Goal: Task Accomplishment & Management: Manage account settings

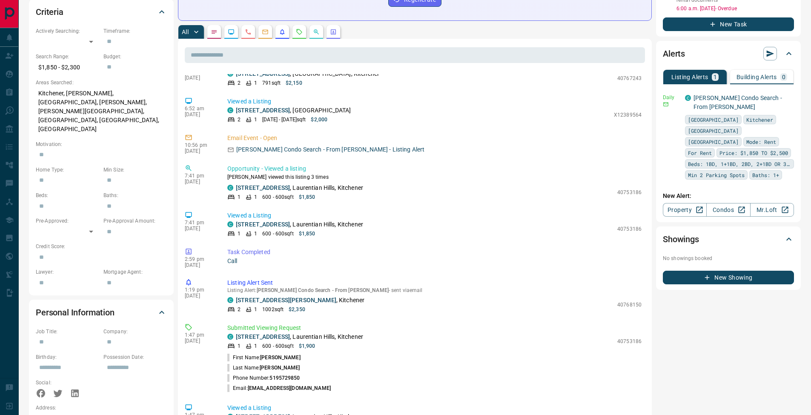
scroll to position [354, 0]
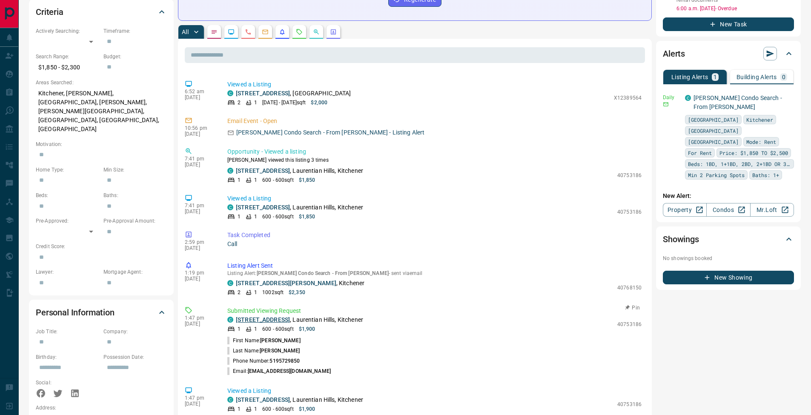
click at [274, 316] on link "[STREET_ADDRESS]" at bounding box center [263, 319] width 54 height 7
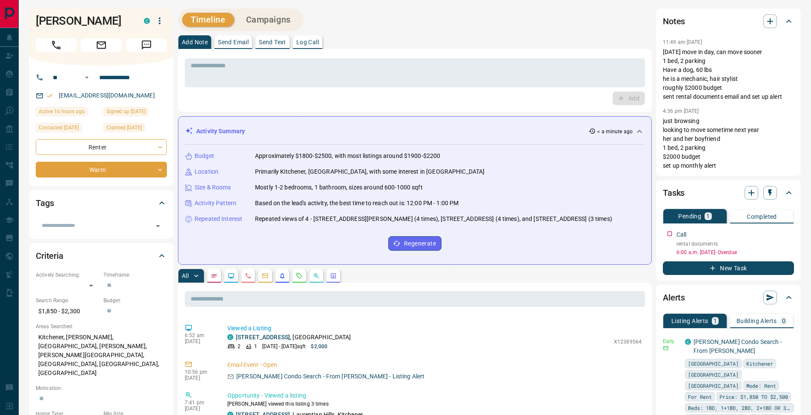
click at [298, 38] on button "Log Call" at bounding box center [307, 42] width 29 height 14
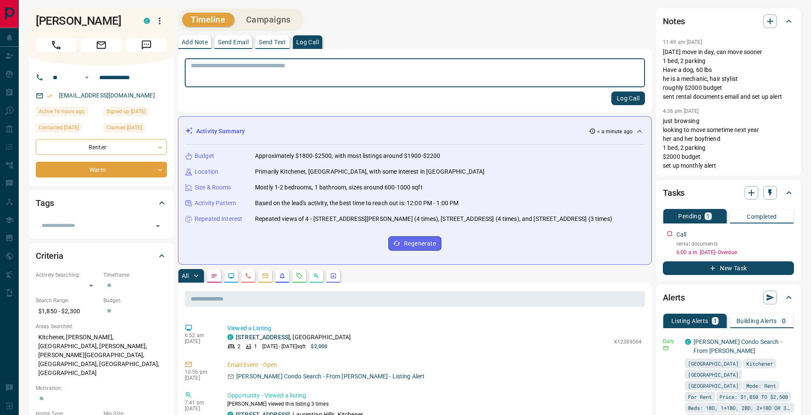
drag, startPoint x: 626, startPoint y: 99, endPoint x: 621, endPoint y: 100, distance: 5.3
click at [626, 99] on button "Log Call" at bounding box center [628, 98] width 34 height 14
click at [193, 37] on button "Add Note" at bounding box center [194, 42] width 33 height 14
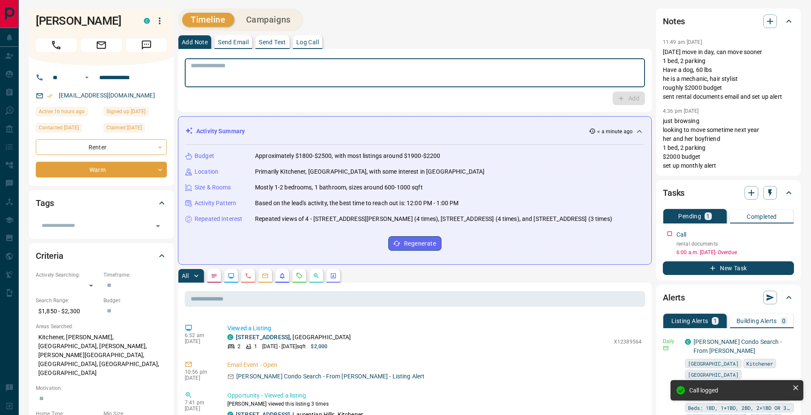
drag, startPoint x: 212, startPoint y: 64, endPoint x: 230, endPoint y: 64, distance: 17.5
click at [213, 64] on textarea at bounding box center [415, 73] width 448 height 22
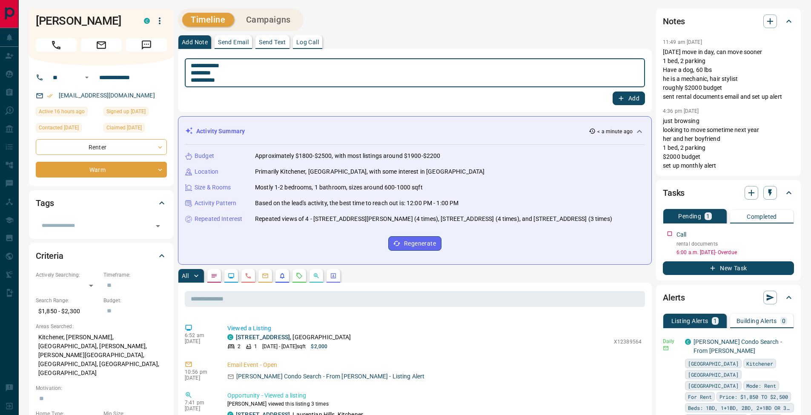
click at [193, 73] on textarea "**********" at bounding box center [415, 73] width 448 height 22
type textarea "**********"
click at [626, 99] on button "Add" at bounding box center [628, 98] width 32 height 14
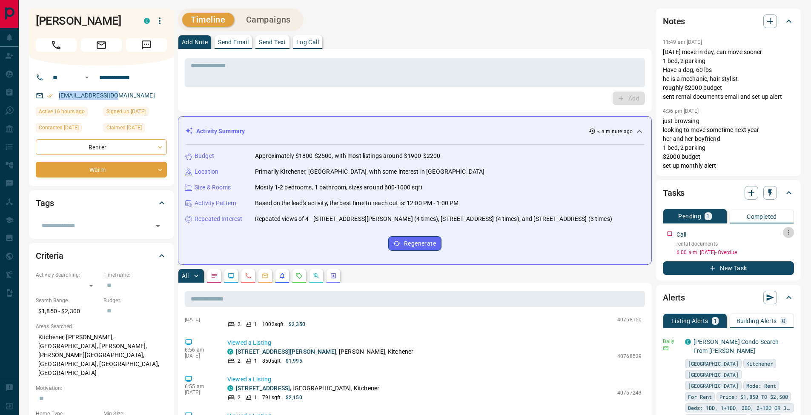
click at [788, 232] on icon "button" at bounding box center [788, 232] width 1 height 5
click at [785, 247] on li "Edit" at bounding box center [774, 248] width 37 height 13
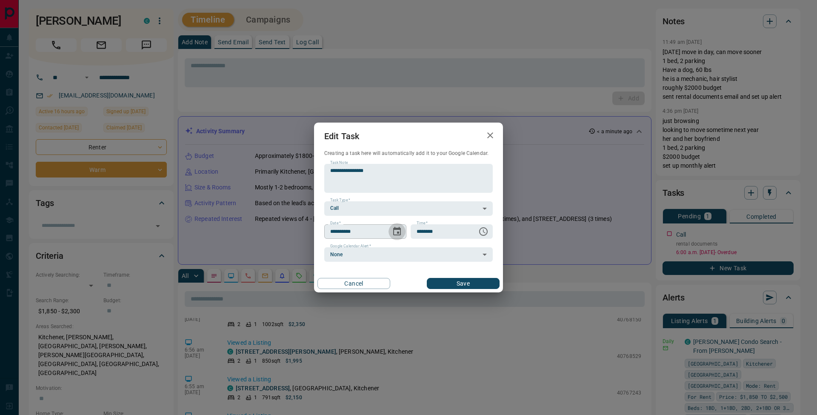
click at [400, 235] on icon "Choose date, selected date is Sep 12, 2025" at bounding box center [397, 231] width 8 height 9
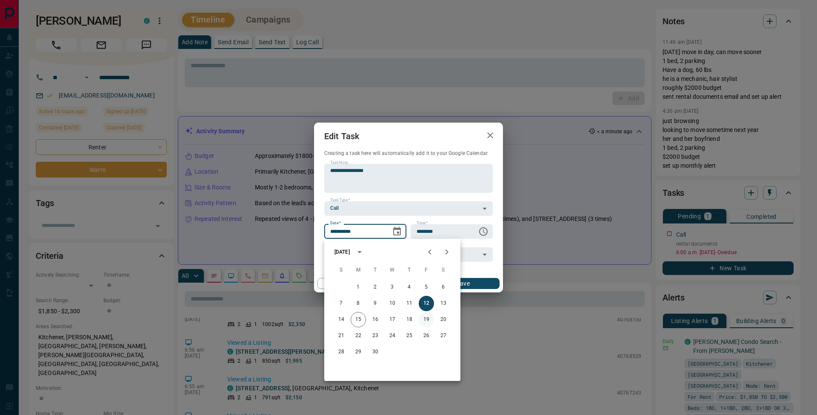
click at [427, 321] on button "19" at bounding box center [426, 319] width 15 height 15
type input "**********"
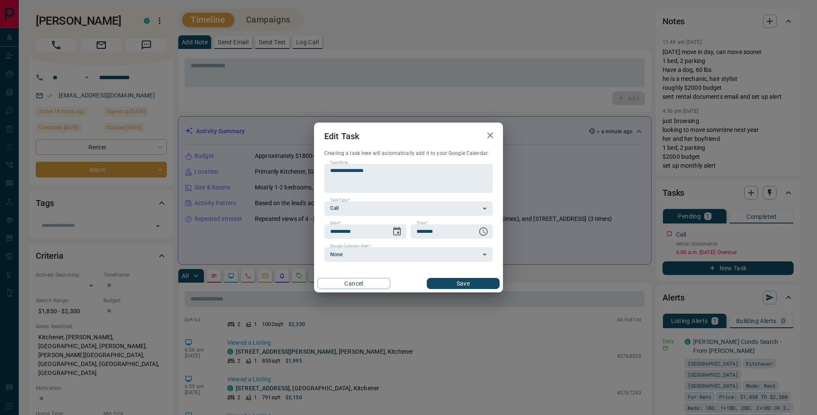
click at [480, 276] on div "Cancel Save" at bounding box center [408, 283] width 189 height 18
click at [478, 282] on button "Save" at bounding box center [463, 283] width 73 height 11
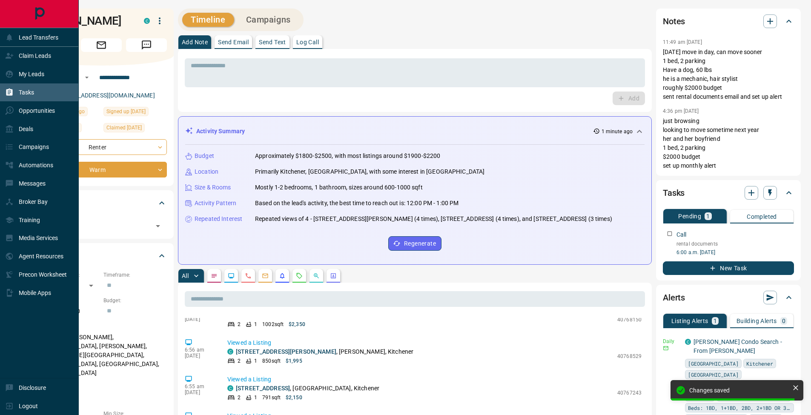
drag, startPoint x: 12, startPoint y: 90, endPoint x: 69, endPoint y: 84, distance: 57.0
click at [13, 90] on icon at bounding box center [9, 92] width 9 height 9
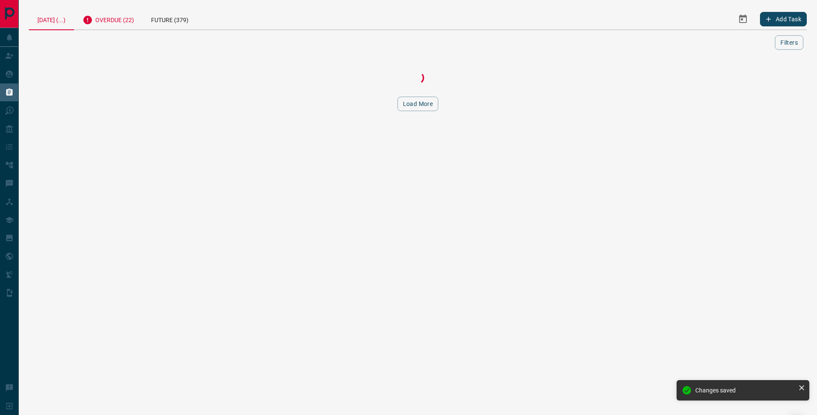
click at [130, 20] on div "Overdue (22)" at bounding box center [108, 19] width 69 height 21
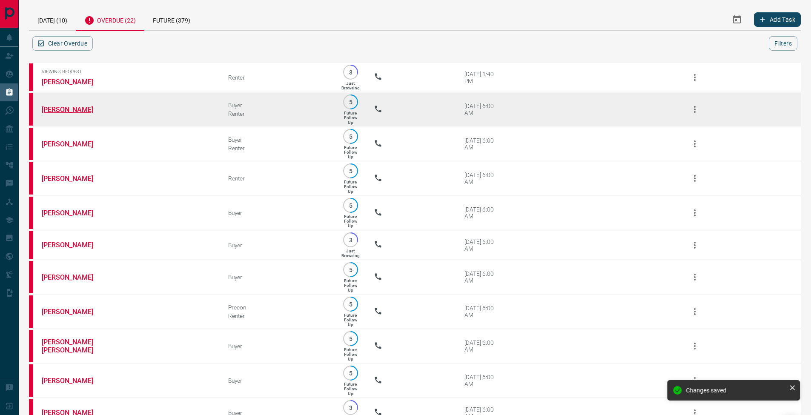
click at [68, 109] on link "[PERSON_NAME]" at bounding box center [74, 110] width 64 height 8
